Goal: Find specific page/section

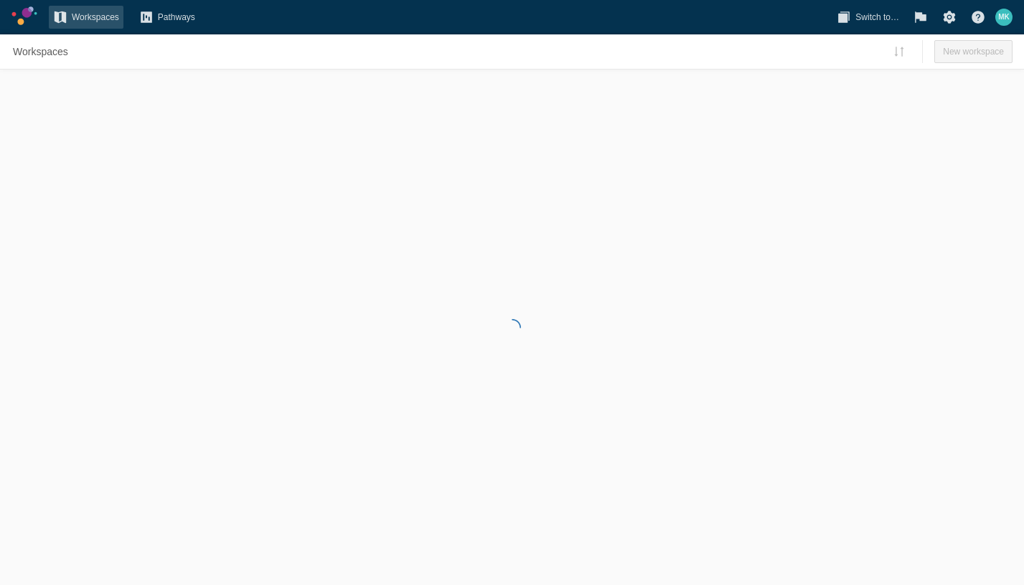
click at [868, 20] on span "Switch to…" at bounding box center [877, 17] width 44 height 14
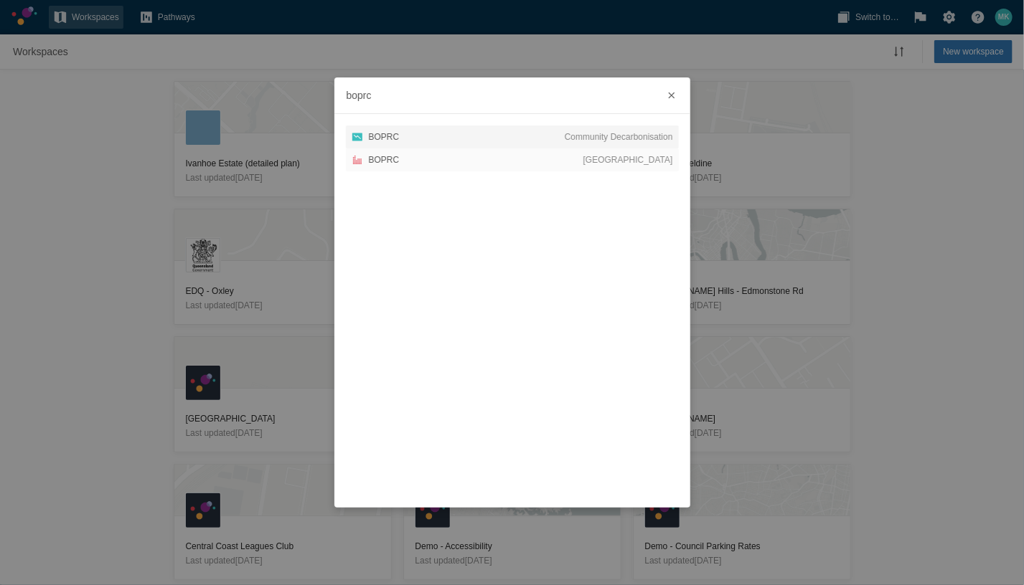
type input "boprc"
click at [599, 134] on span "Community Decarbonisation" at bounding box center [618, 137] width 108 height 14
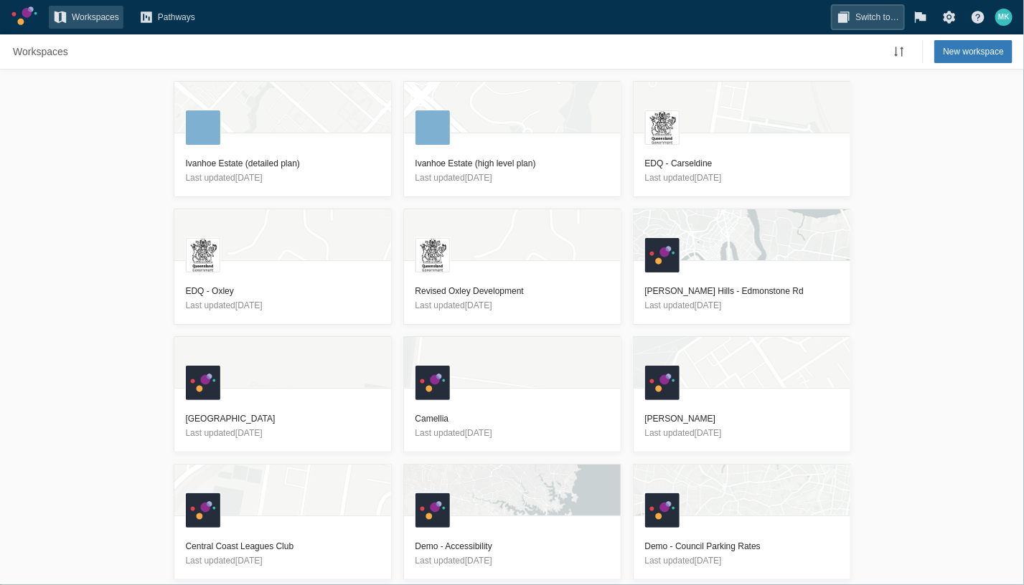
click at [856, 14] on span "Switch to…" at bounding box center [867, 17] width 71 height 23
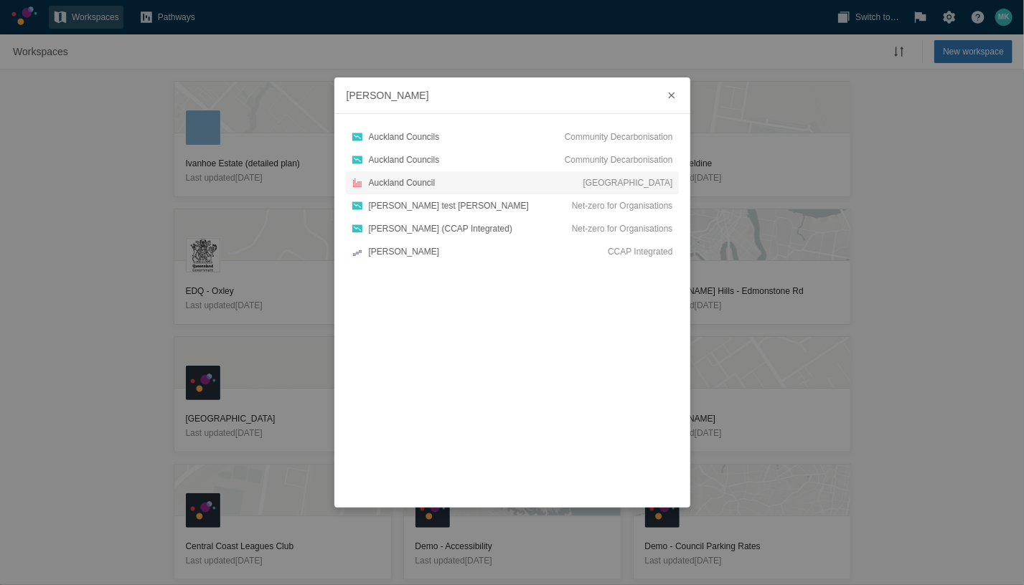
type input "auck"
click at [583, 184] on div "Auckland Council" at bounding box center [476, 183] width 214 height 14
